Goal: Task Accomplishment & Management: Manage account settings

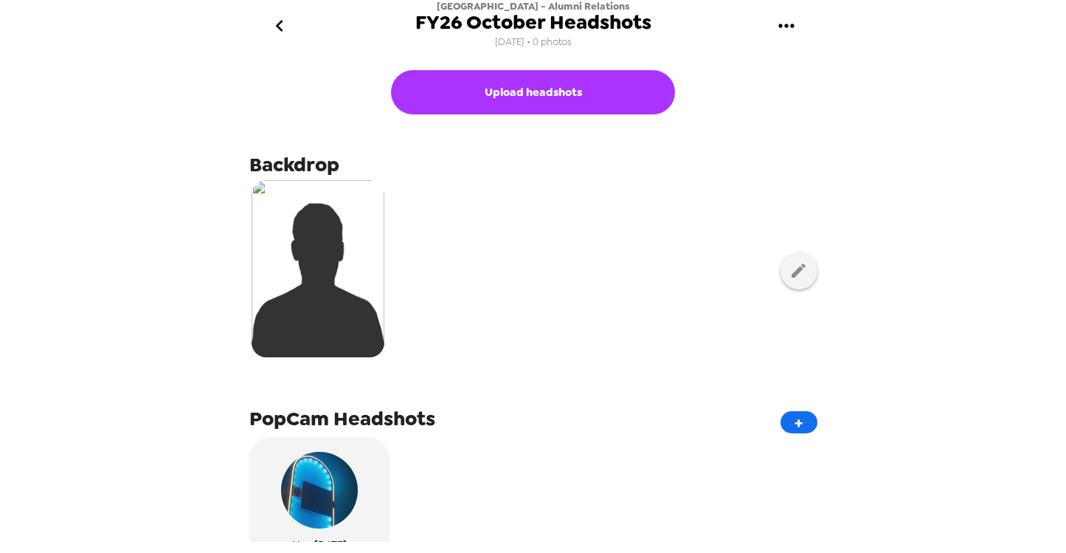
click at [787, 30] on icon "gallery menu" at bounding box center [787, 26] width 24 height 24
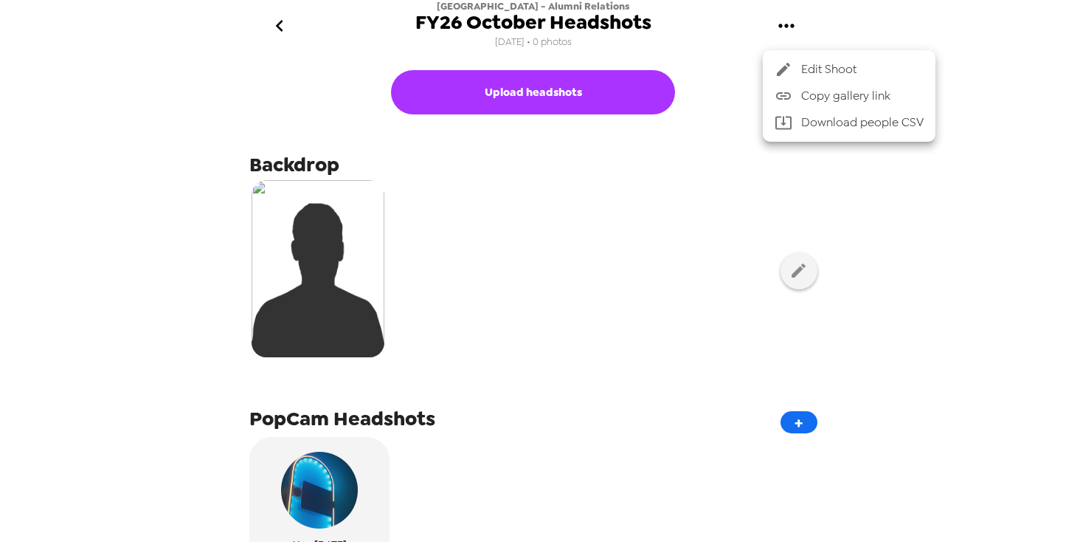
click at [806, 94] on span "Copy gallery link" at bounding box center [862, 96] width 122 height 18
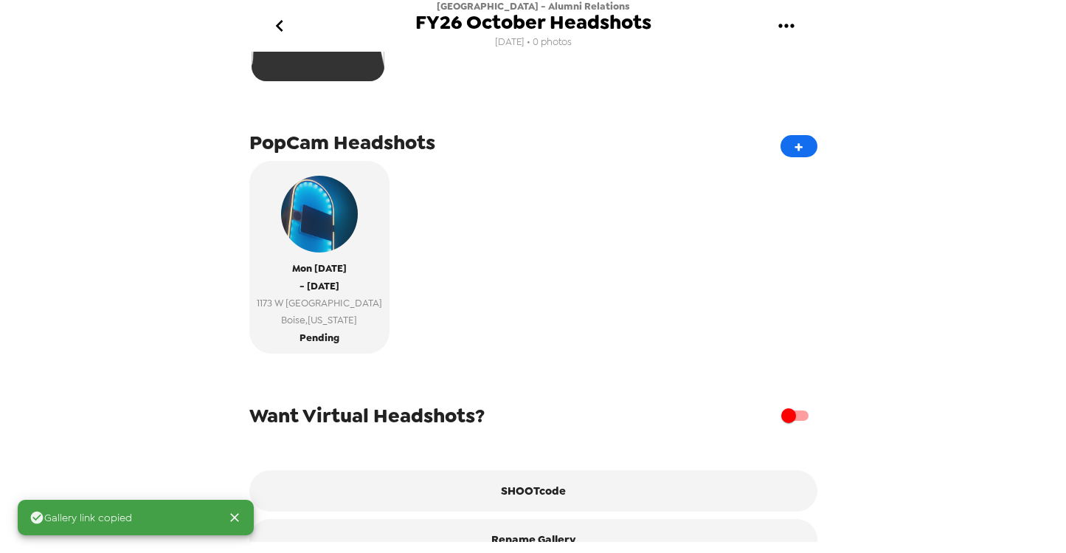
scroll to position [305, 0]
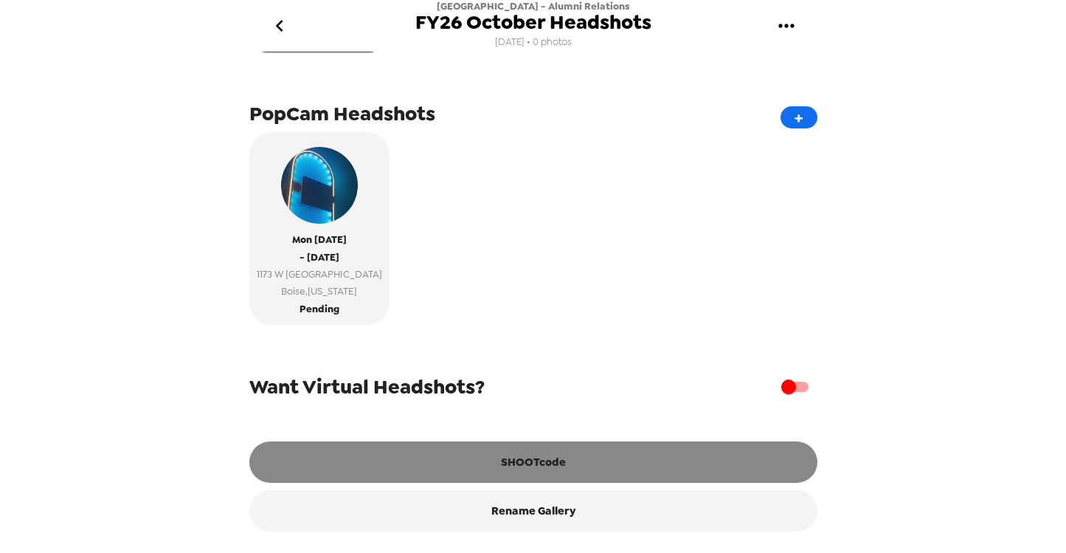
click at [463, 454] on button "SHOOTcode" at bounding box center [533, 461] width 568 height 41
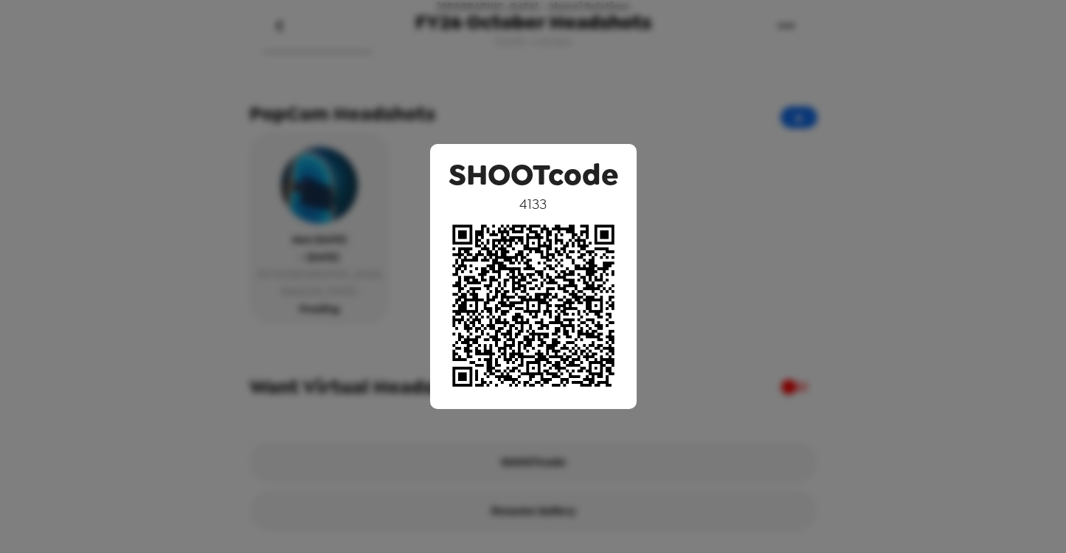
click at [769, 256] on div "SHOOTcode 4133" at bounding box center [533, 276] width 1066 height 553
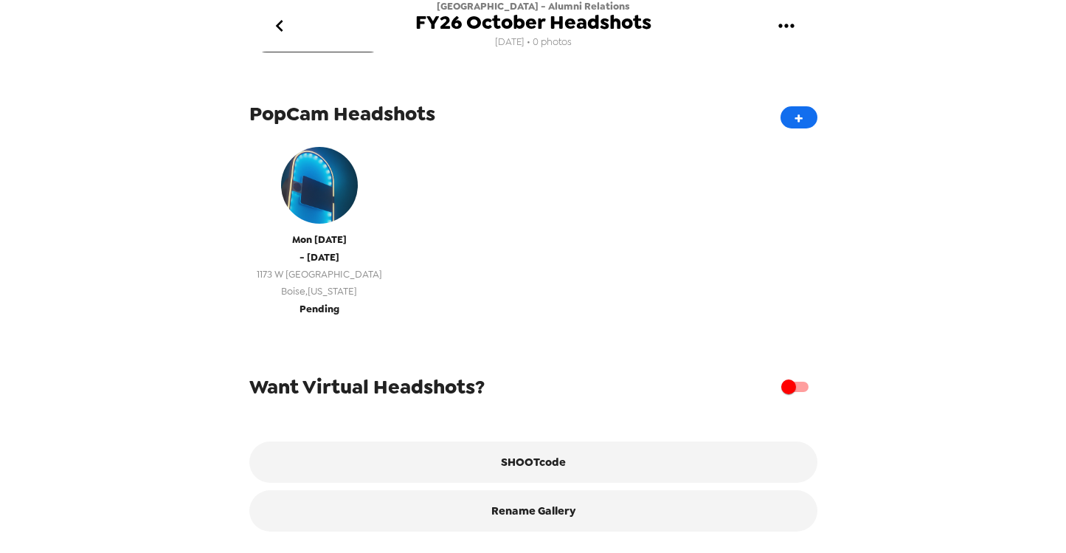
click at [334, 302] on span "Pending" at bounding box center [319, 308] width 40 height 17
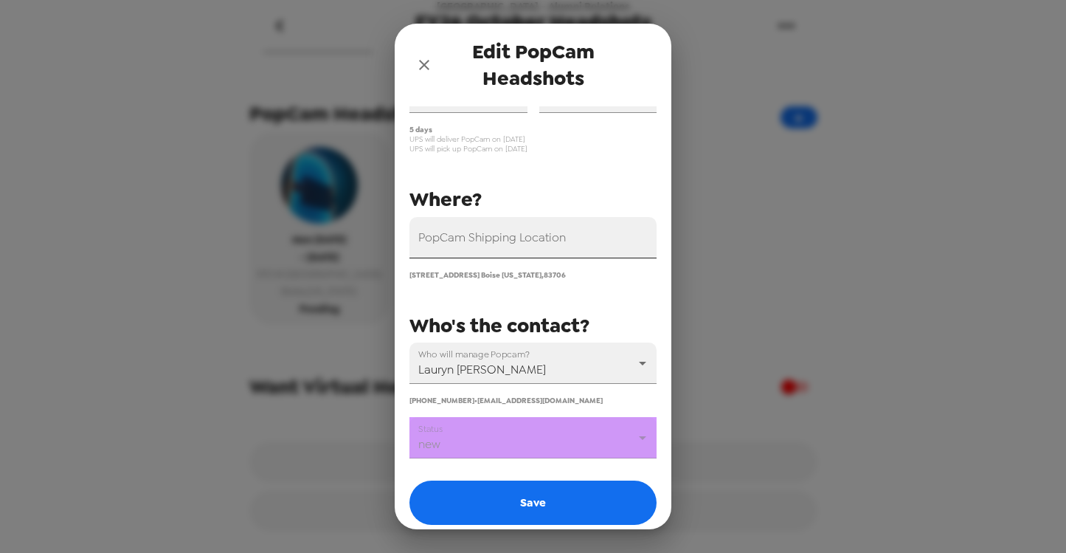
scroll to position [144, 0]
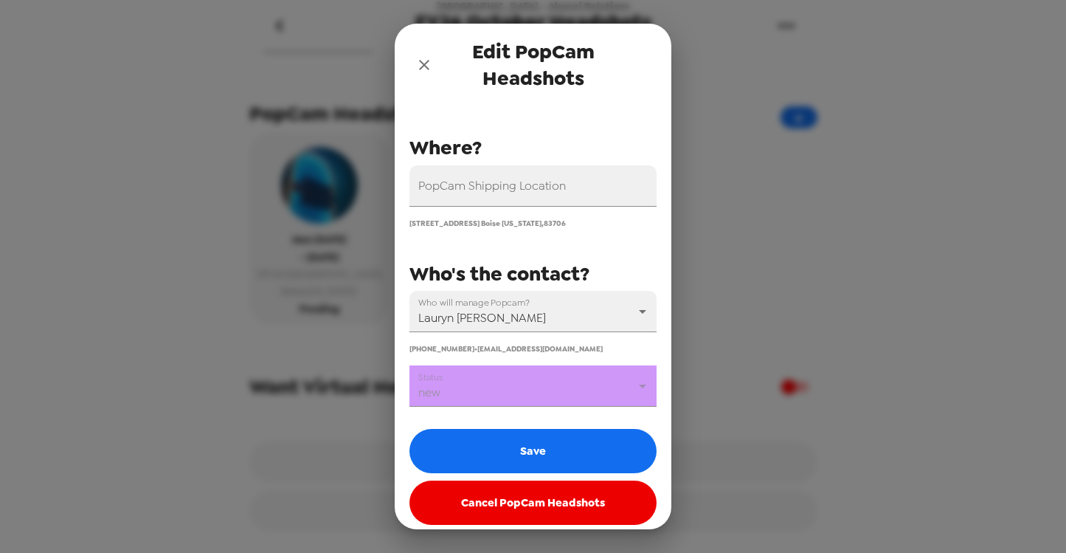
click at [485, 390] on body "[GEOGRAPHIC_DATA] - Alumni Relations FY26 October Headshots [DATE] • 0 photos U…" at bounding box center [533, 276] width 1066 height 553
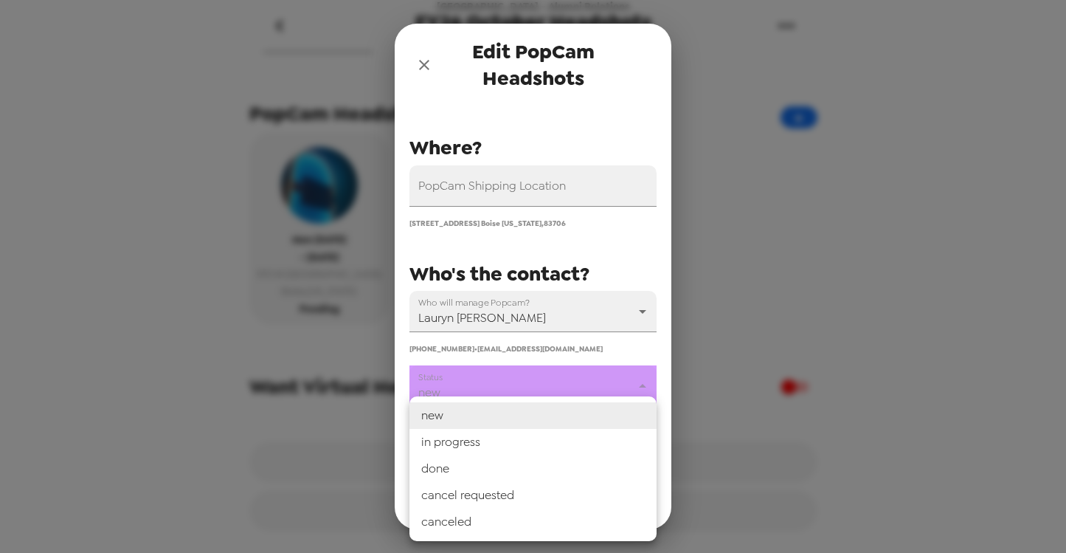
click at [475, 433] on li "in progress" at bounding box center [532, 442] width 247 height 27
type input "in progress"
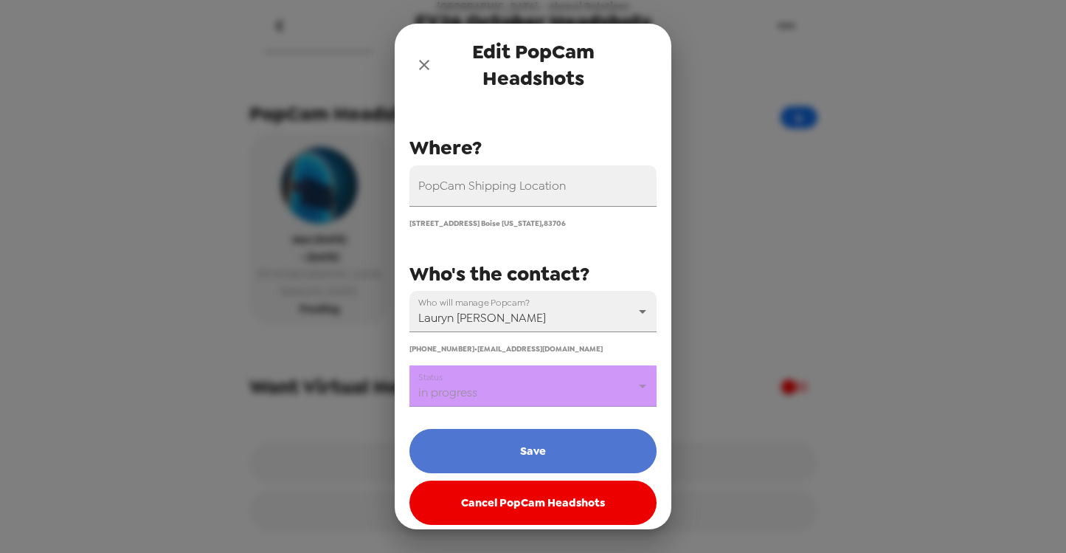
click at [477, 446] on button "Save" at bounding box center [532, 451] width 247 height 44
